Goal: Book appointment/travel/reservation

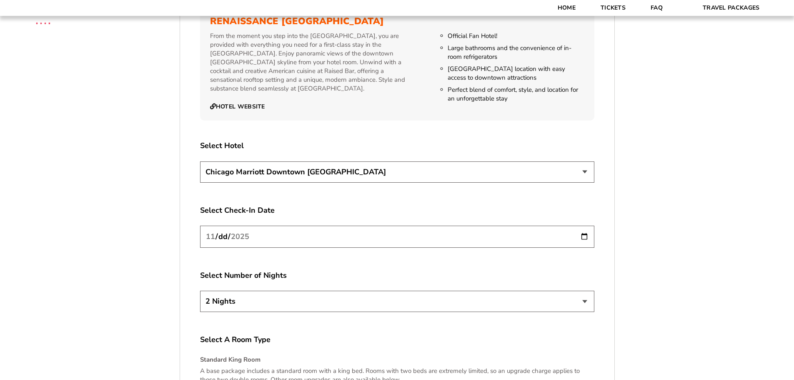
scroll to position [1417, 0]
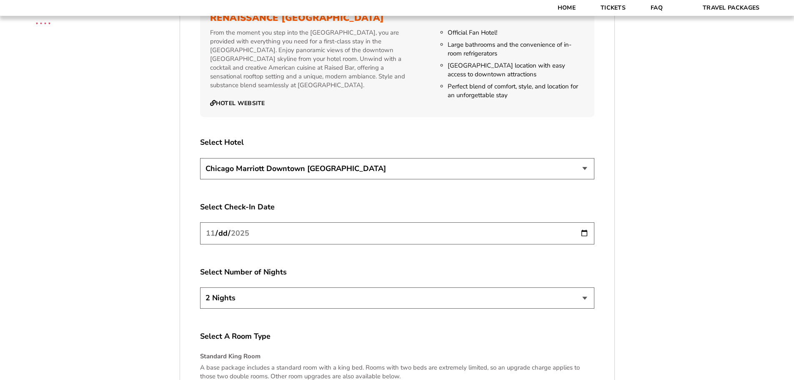
click at [583, 160] on select "[GEOGRAPHIC_DATA] [GEOGRAPHIC_DATA]" at bounding box center [397, 168] width 394 height 21
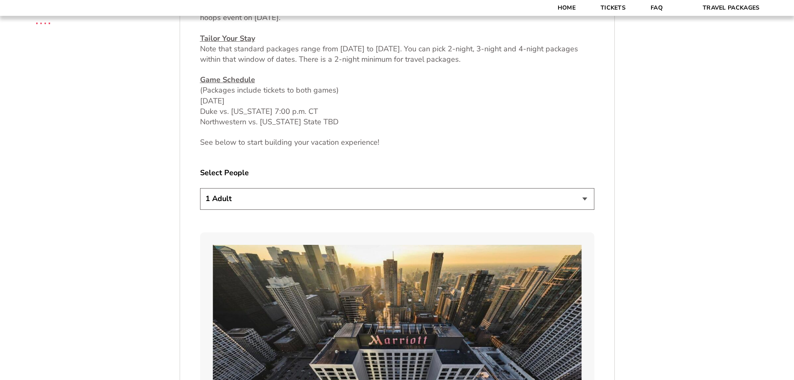
scroll to position [417, 0]
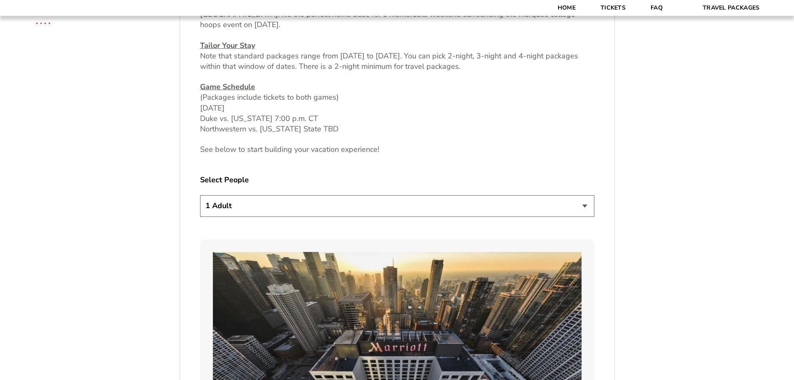
click at [582, 207] on select "1 Adult 2 Adults 3 Adults 4 Adults 2 Adults + 1 Child 2 Adults + 2 Children 2 A…" at bounding box center [397, 205] width 394 height 21
select select "2 Adults"
click at [200, 195] on select "1 Adult 2 Adults 3 Adults 4 Adults 2 Adults + 1 Child 2 Adults + 2 Children 2 A…" at bounding box center [397, 205] width 394 height 21
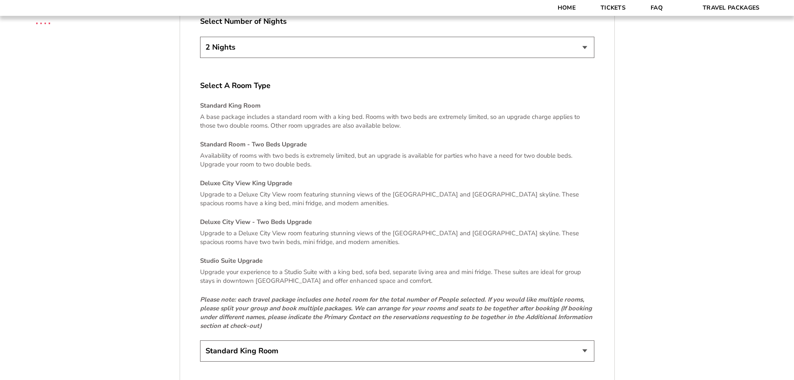
scroll to position [1625, 0]
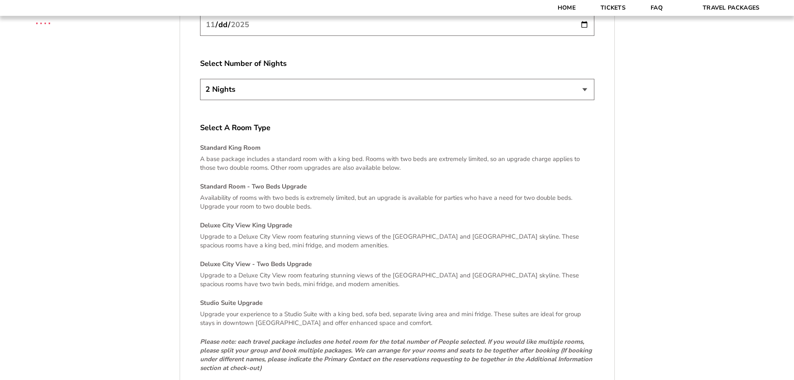
click at [225, 143] on h4 "Standard King Room" at bounding box center [397, 147] width 394 height 9
click at [250, 155] on p "A base package includes a standard room with a king bed. Rooms with two beds ar…" at bounding box center [397, 164] width 394 height 18
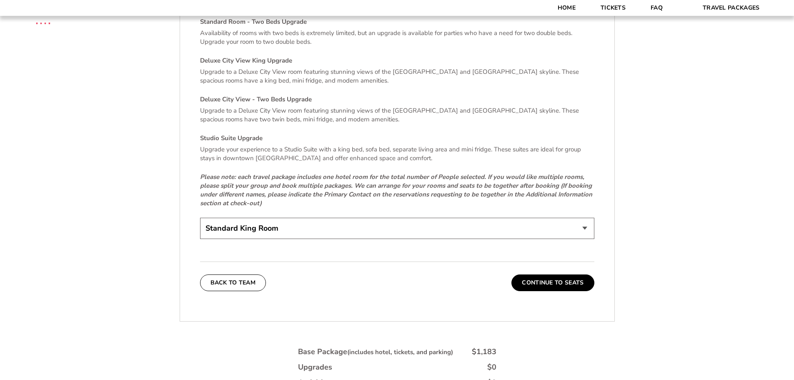
scroll to position [1834, 0]
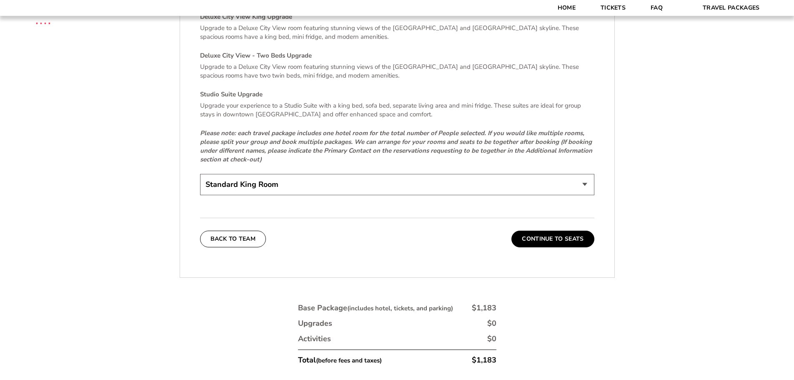
click at [590, 175] on select "Standard King Room Standard Room - Two Beds Upgrade (+$30 per night) Deluxe Cit…" at bounding box center [397, 184] width 394 height 21
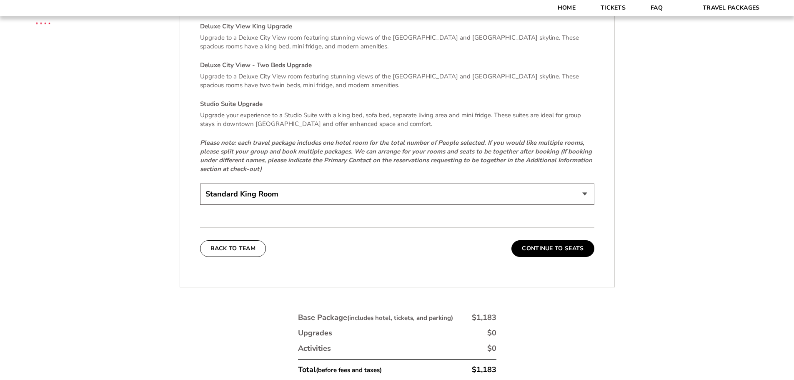
scroll to position [1792, 0]
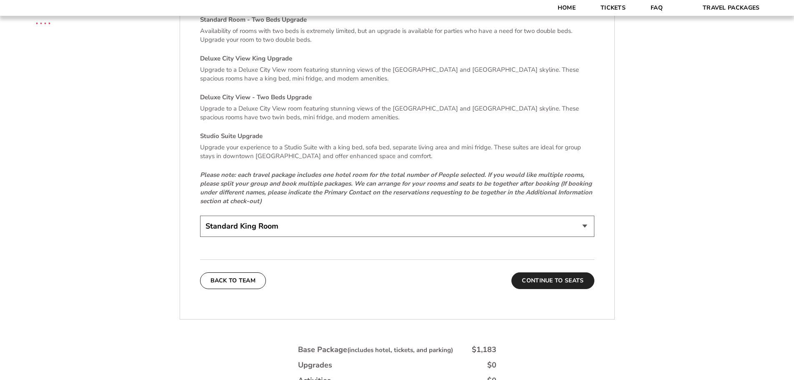
click at [560, 272] on button "Continue To Seats" at bounding box center [552, 280] width 83 height 17
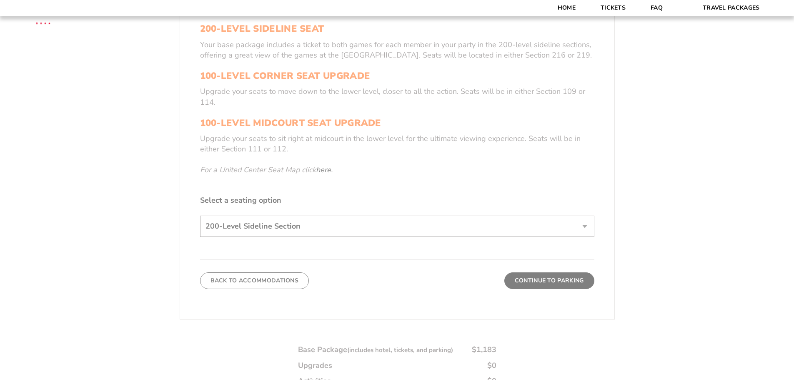
scroll to position [346, 0]
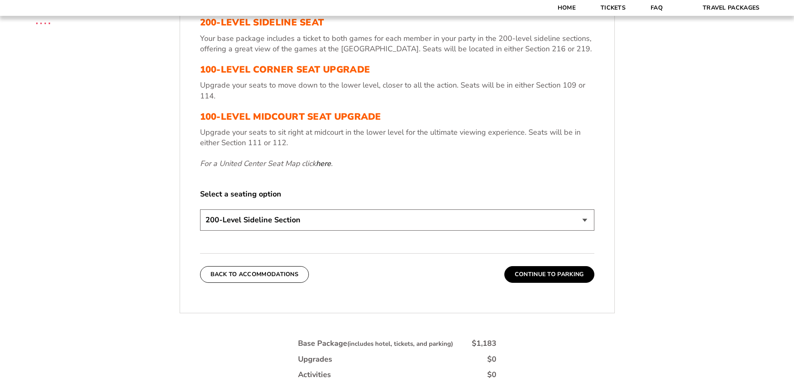
click at [590, 213] on select "200-Level Sideline Section 100-Level Corner Seat Upgrade (+$80 per person) 100-…" at bounding box center [397, 219] width 394 height 21
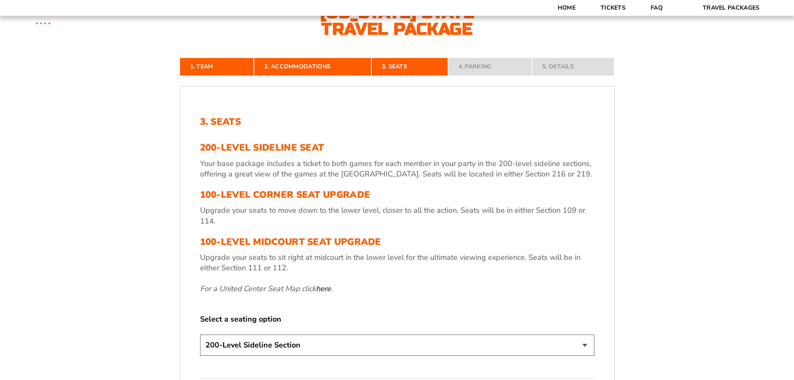
scroll to position [430, 0]
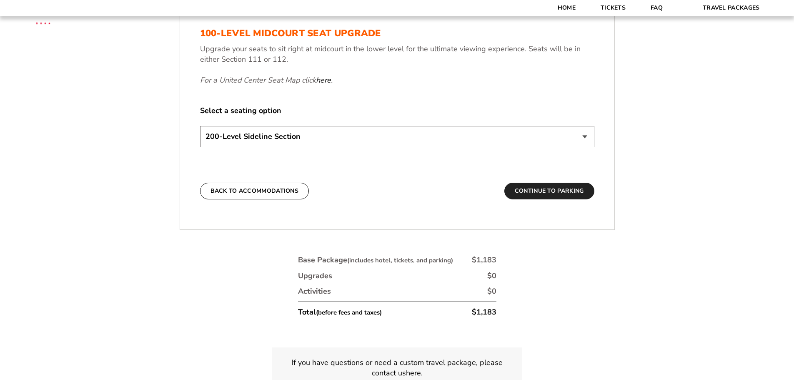
click at [576, 193] on button "Continue To Parking" at bounding box center [549, 191] width 90 height 17
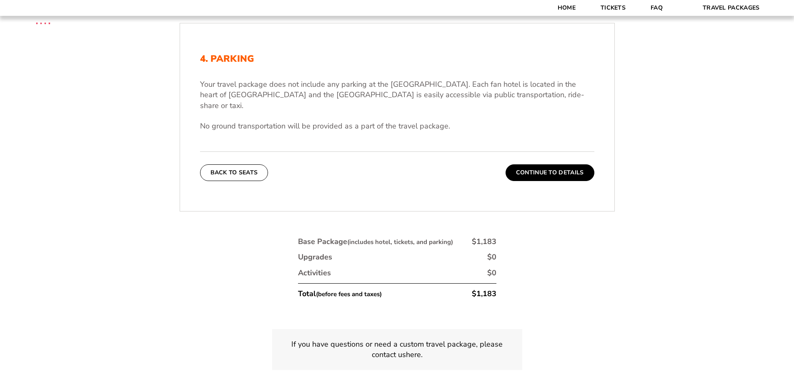
scroll to position [237, 0]
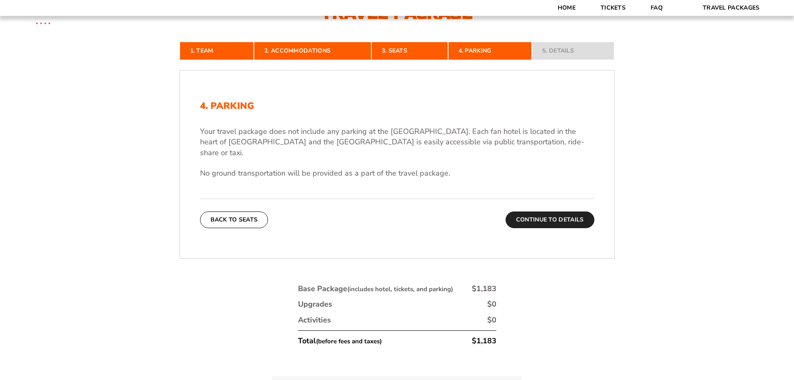
click at [557, 211] on button "Continue To Details" at bounding box center [549, 219] width 89 height 17
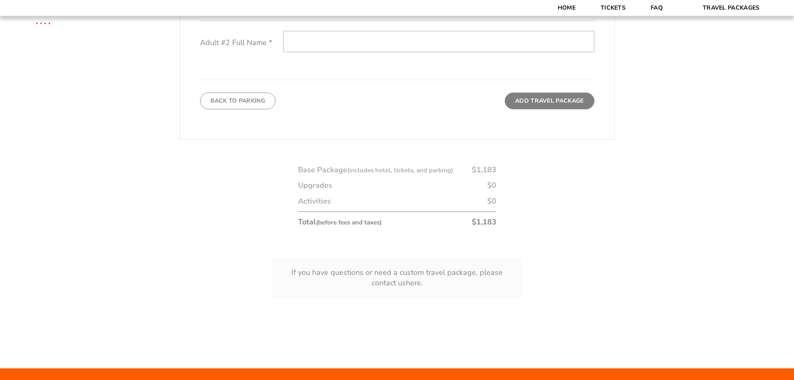
scroll to position [430, 0]
